Goal: Information Seeking & Learning: Stay updated

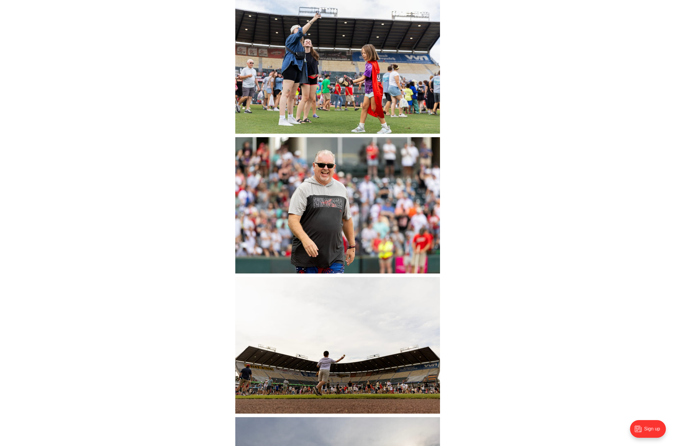
scroll to position [7766, 0]
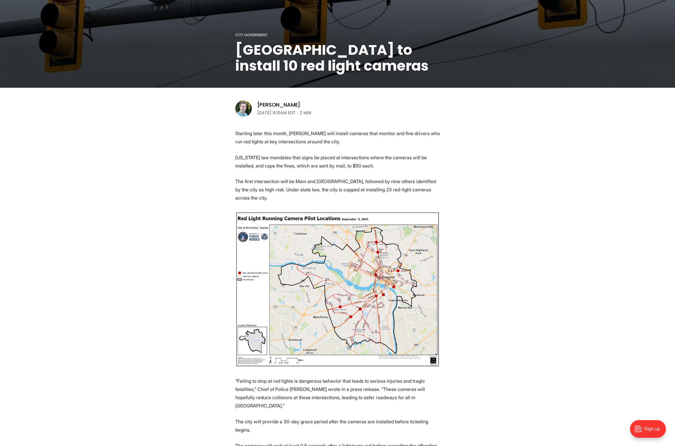
scroll to position [117, 0]
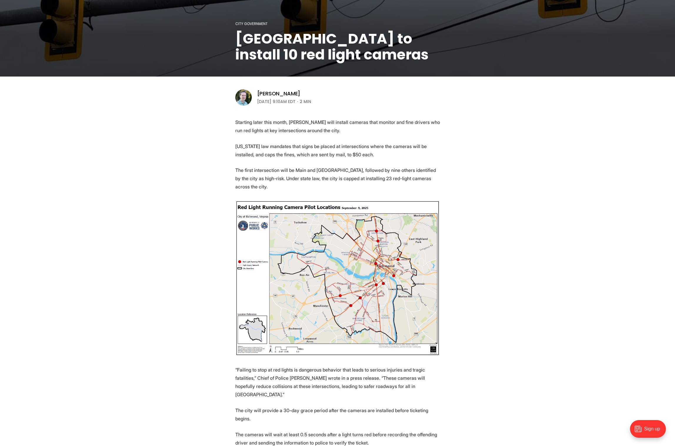
click at [341, 282] on img at bounding box center [337, 278] width 205 height 156
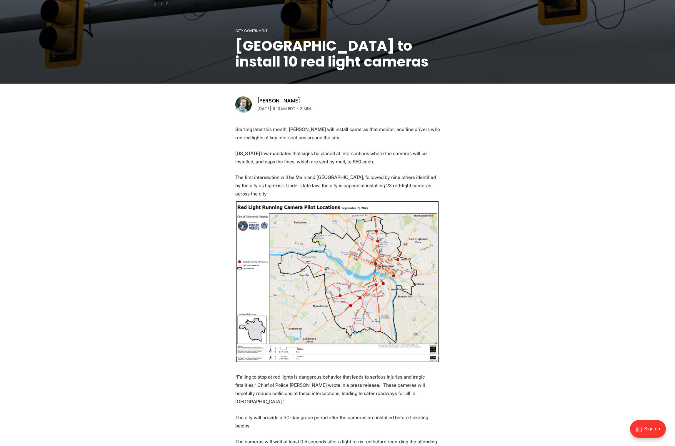
scroll to position [182, 0]
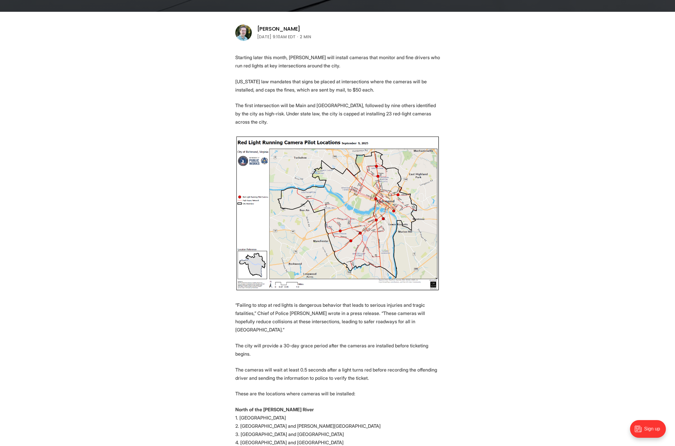
click at [343, 243] on img at bounding box center [337, 213] width 205 height 156
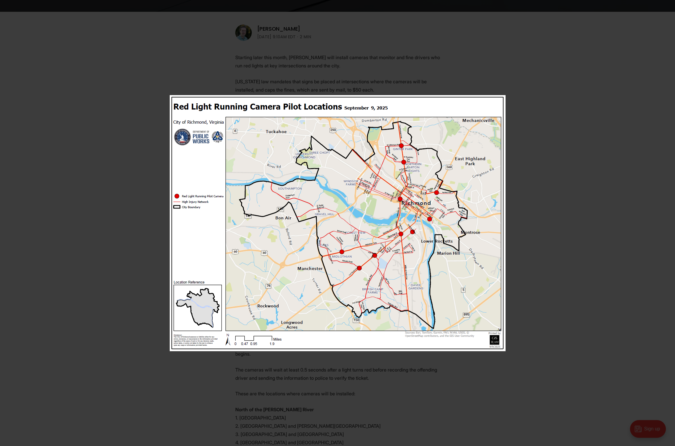
click at [125, 156] on div at bounding box center [337, 223] width 675 height 446
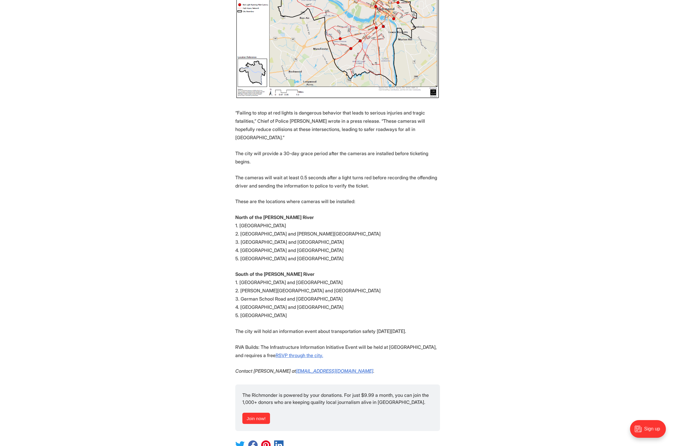
scroll to position [471, 0]
